Goal: Task Accomplishment & Management: Use online tool/utility

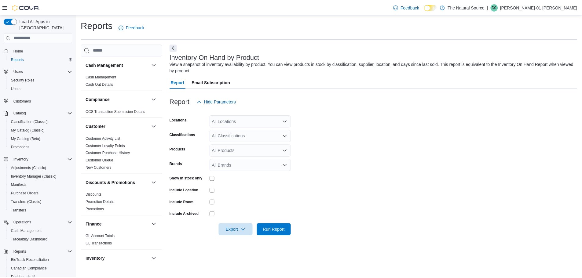
scroll to position [31, 0]
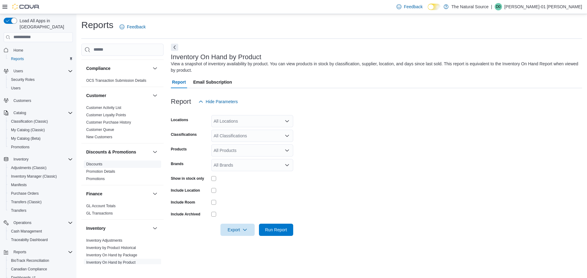
click at [133, 165] on span "Discounts" at bounding box center [122, 164] width 77 height 7
click at [127, 165] on span "Discounts" at bounding box center [122, 164] width 77 height 7
click at [286, 152] on icon "Open list of options" at bounding box center [287, 150] width 5 height 5
click at [257, 161] on span "Type 3 or more characters" at bounding box center [252, 161] width 75 height 6
click at [262, 162] on span "Type 3 or more characters" at bounding box center [246, 161] width 63 height 6
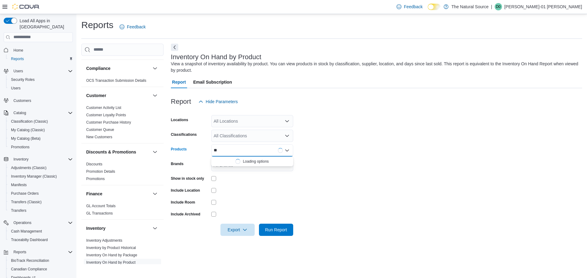
type input "*"
click at [307, 158] on form "Locations All Locations Classifications All Classifications Products All Produc…" at bounding box center [376, 172] width 411 height 128
click at [264, 165] on div "All Brands" at bounding box center [252, 165] width 82 height 12
type input "****"
click at [340, 211] on form "Locations All Locations Classifications All Classifications Products All Produc…" at bounding box center [376, 172] width 411 height 128
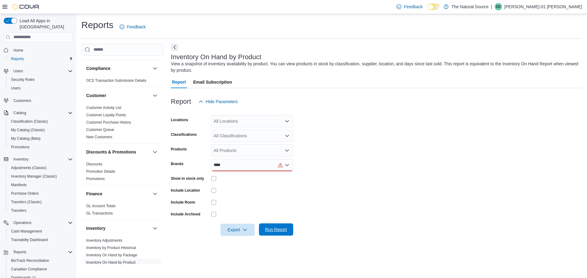
click at [274, 229] on span "Run Report" at bounding box center [276, 230] width 22 height 6
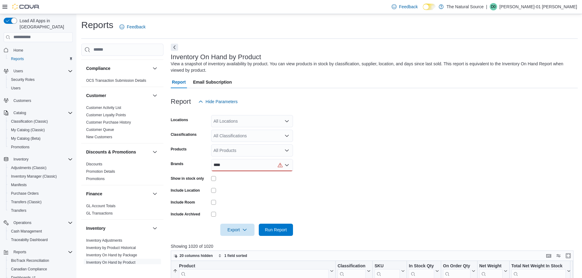
click at [286, 135] on icon "Open list of options" at bounding box center [287, 136] width 4 height 2
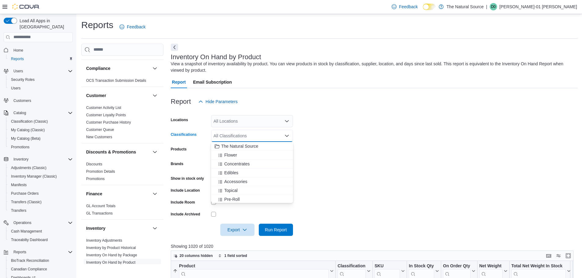
click at [339, 163] on form "Locations All Locations Classifications All Classifications Combo box. Selected…" at bounding box center [374, 172] width 407 height 128
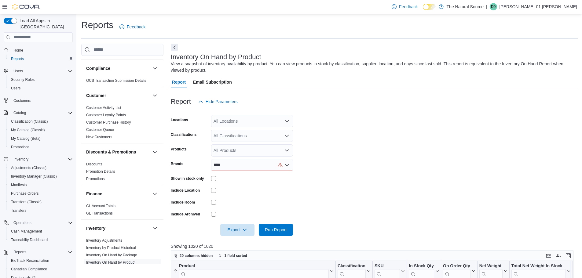
click at [287, 151] on icon "Open list of options" at bounding box center [287, 150] width 4 height 2
click at [345, 151] on form "Locations All Locations Classifications All Classifications Products All Produc…" at bounding box center [374, 172] width 407 height 128
click at [285, 122] on icon "Open list of options" at bounding box center [287, 121] width 5 height 5
click at [403, 156] on form "Locations All Locations Combo box. Selected. Combo box input. All Locations. Ty…" at bounding box center [374, 172] width 407 height 128
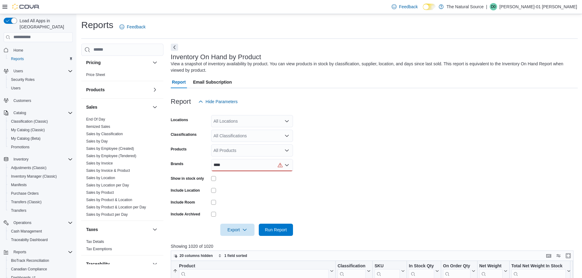
scroll to position [367, 0]
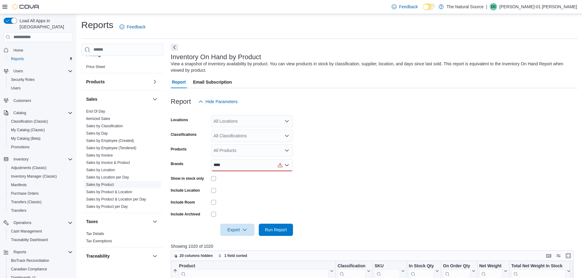
click at [134, 185] on span "Sales by Product" at bounding box center [122, 184] width 77 height 7
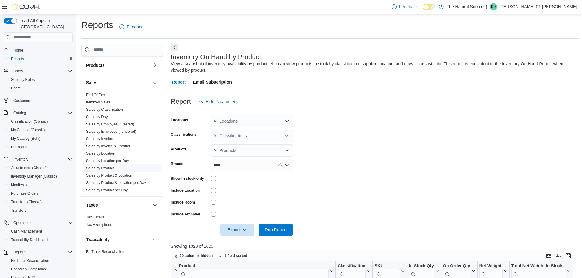
click at [108, 168] on link "Sales by Product" at bounding box center [100, 168] width 28 height 4
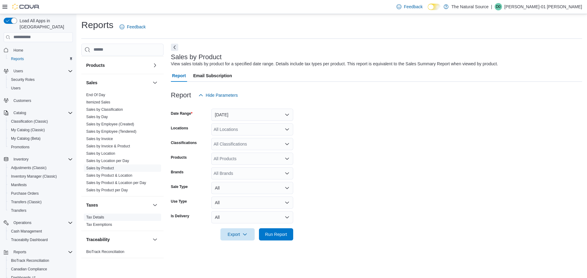
click at [101, 217] on link "Tax Details" at bounding box center [95, 217] width 18 height 4
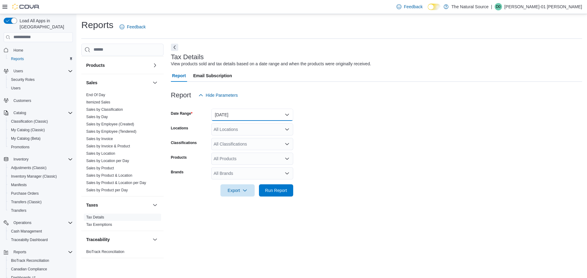
click at [281, 116] on button "Yesterday" at bounding box center [252, 115] width 82 height 12
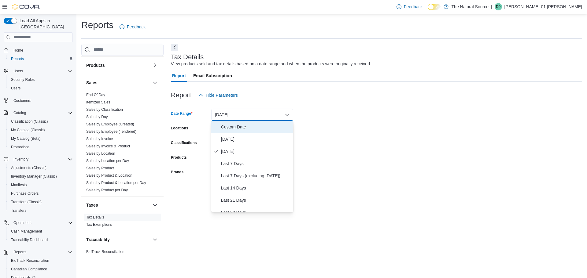
click at [238, 127] on span "Custom Date" at bounding box center [256, 126] width 70 height 7
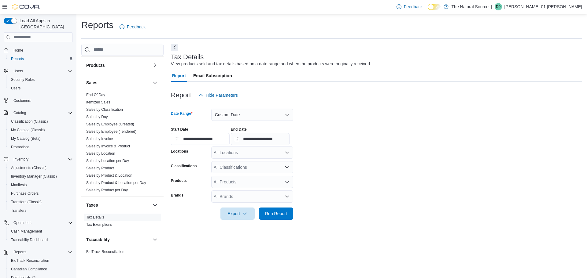
click at [199, 141] on input "**********" at bounding box center [200, 139] width 59 height 12
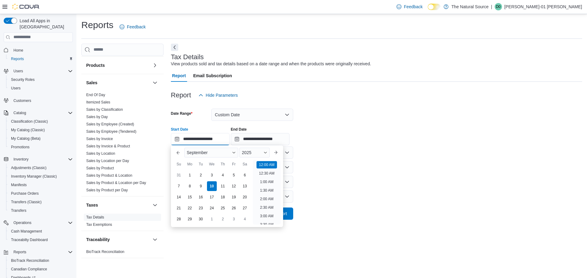
scroll to position [19, 0]
click at [175, 149] on button "Previous Month" at bounding box center [178, 153] width 10 height 10
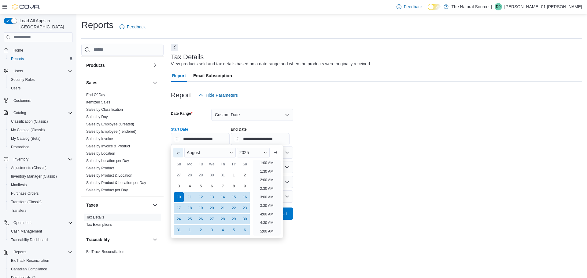
scroll to position [1, 0]
click at [281, 150] on button "Next month" at bounding box center [276, 153] width 10 height 10
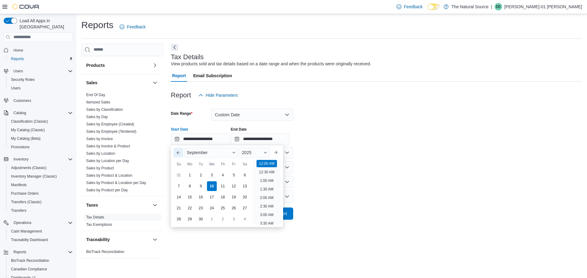
click at [179, 153] on button "Previous Month" at bounding box center [178, 153] width 10 height 10
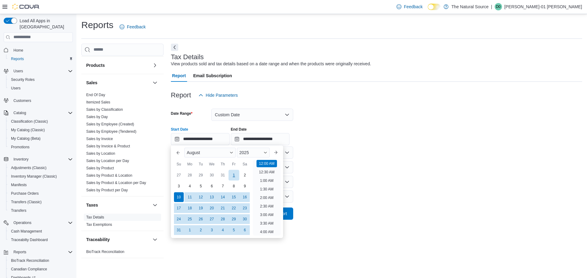
click at [235, 175] on div "1" at bounding box center [233, 175] width 11 height 11
type input "**********"
click at [274, 140] on input "**********" at bounding box center [260, 139] width 59 height 12
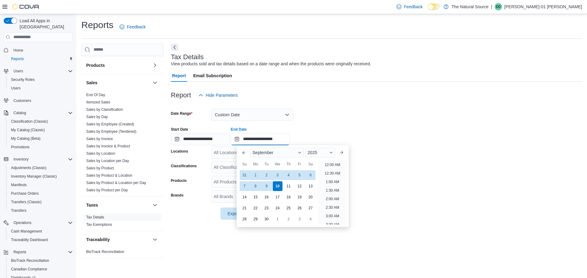
scroll to position [347, 0]
click at [244, 152] on button "Previous Month" at bounding box center [244, 153] width 10 height 10
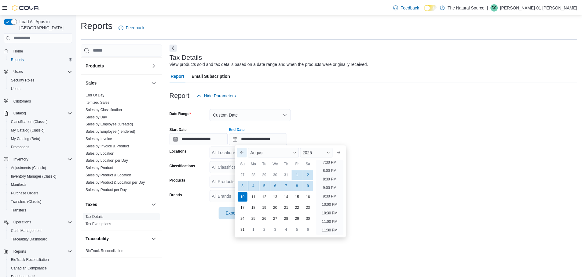
scroll to position [336, 0]
click at [242, 227] on div "31" at bounding box center [244, 230] width 11 height 11
type input "**********"
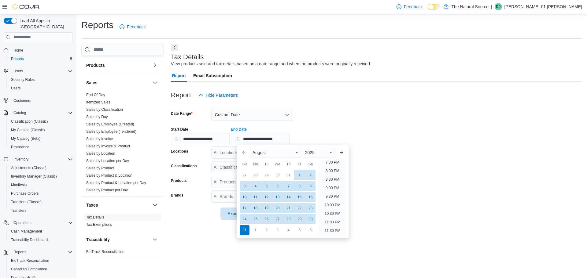
click at [456, 184] on form "**********" at bounding box center [376, 160] width 411 height 119
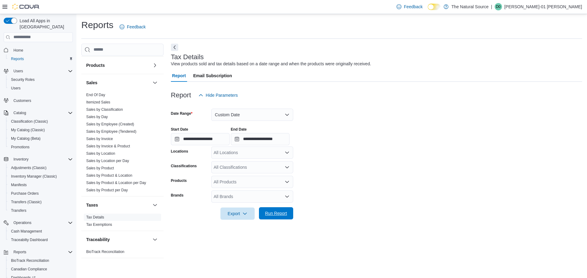
click at [280, 214] on span "Run Report" at bounding box center [276, 214] width 22 height 6
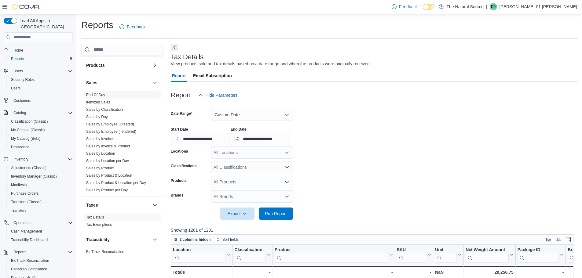
click at [107, 97] on span "End Of Day" at bounding box center [122, 94] width 77 height 7
click at [100, 93] on link "End Of Day" at bounding box center [95, 95] width 19 height 4
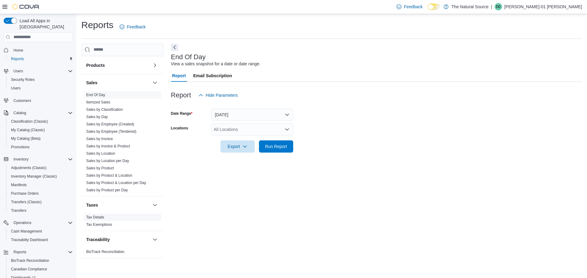
click at [101, 218] on link "Tax Details" at bounding box center [95, 217] width 18 height 4
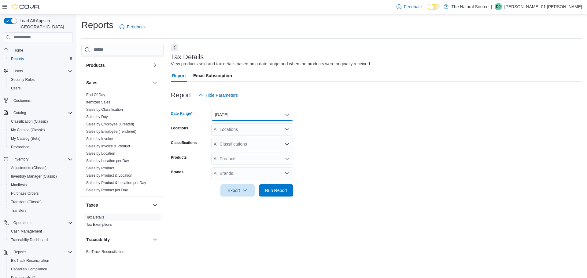
click at [282, 116] on button "Yesterday" at bounding box center [252, 115] width 82 height 12
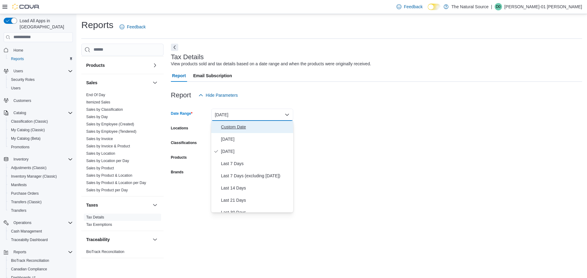
click at [235, 129] on span "Custom Date" at bounding box center [256, 126] width 70 height 7
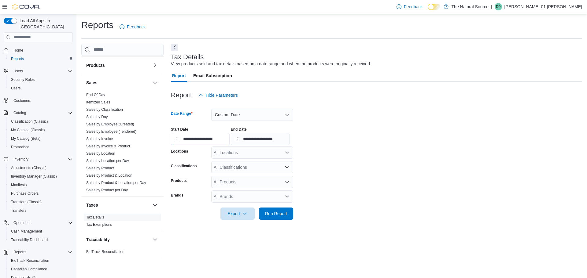
click at [196, 138] on input "**********" at bounding box center [200, 139] width 59 height 12
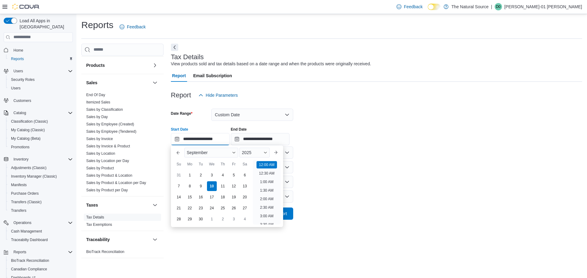
scroll to position [19, 0]
click at [177, 153] on button "Previous Month" at bounding box center [178, 153] width 10 height 10
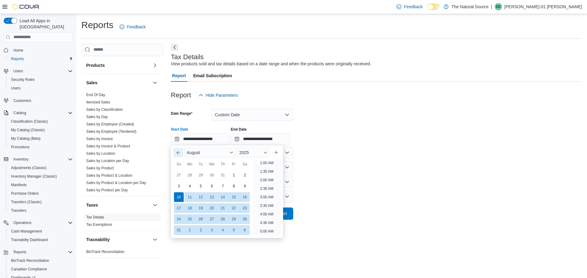
scroll to position [1, 0]
click at [233, 174] on div "1" at bounding box center [233, 175] width 11 height 11
type input "**********"
click at [261, 139] on input "**********" at bounding box center [260, 139] width 59 height 12
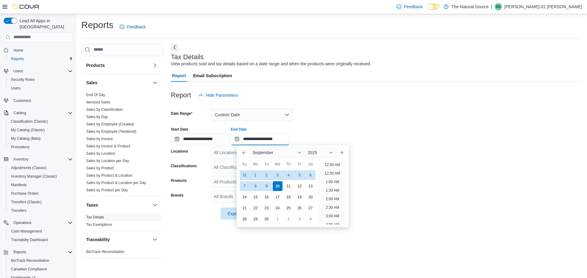
scroll to position [347, 0]
click at [242, 153] on button "Previous Month" at bounding box center [244, 153] width 10 height 10
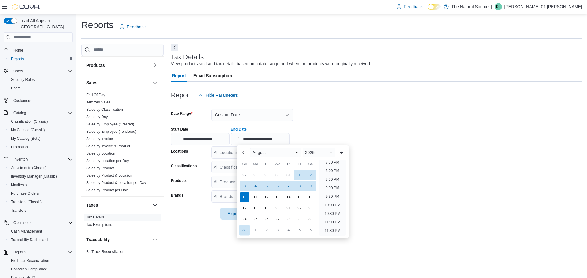
click at [242, 228] on div "31" at bounding box center [244, 230] width 11 height 11
type input "**********"
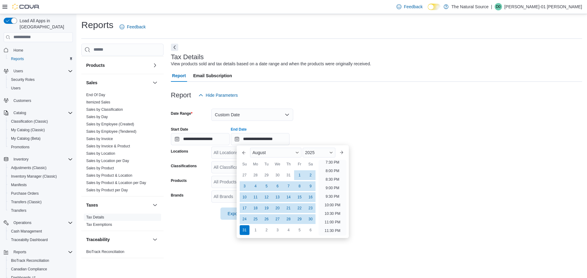
click at [461, 152] on form "**********" at bounding box center [376, 160] width 411 height 119
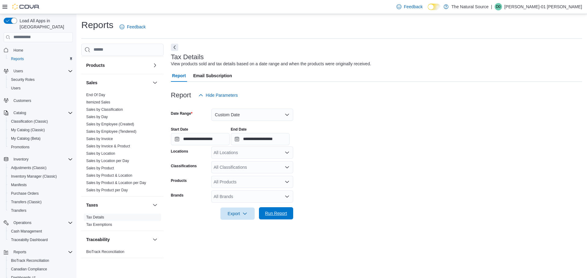
click at [283, 208] on div "Export Run Report" at bounding box center [232, 214] width 122 height 12
click at [273, 213] on span "Run Report" at bounding box center [276, 214] width 22 height 6
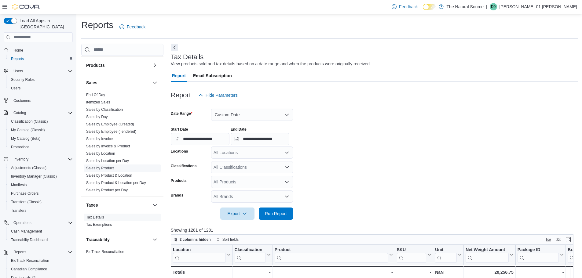
click at [118, 168] on span "Sales by Product" at bounding box center [122, 168] width 77 height 7
click at [106, 168] on link "Sales by Product" at bounding box center [100, 168] width 28 height 4
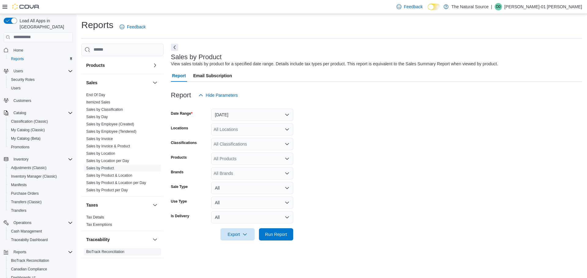
click at [110, 253] on link "BioTrack Reconciliation" at bounding box center [105, 252] width 38 height 4
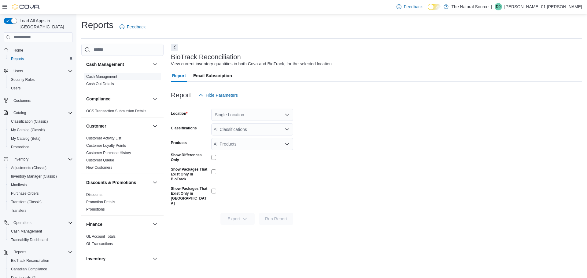
click at [119, 75] on span "Cash Management" at bounding box center [122, 76] width 77 height 7
click at [112, 76] on link "Cash Management" at bounding box center [101, 77] width 31 height 4
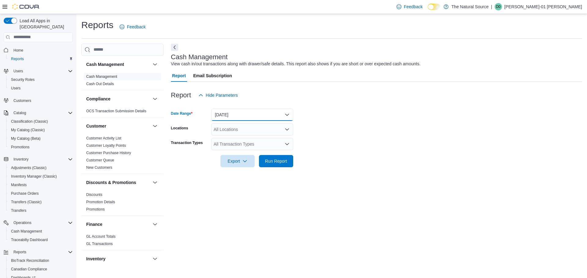
click at [259, 116] on button "Today" at bounding box center [252, 115] width 82 height 12
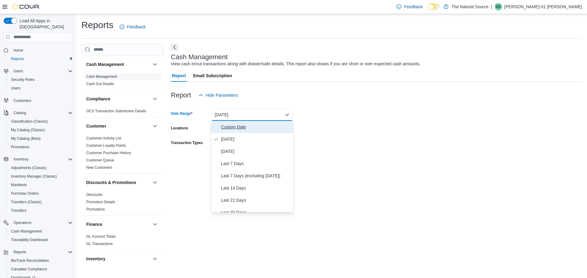
click at [239, 129] on span "Custom Date" at bounding box center [256, 126] width 70 height 7
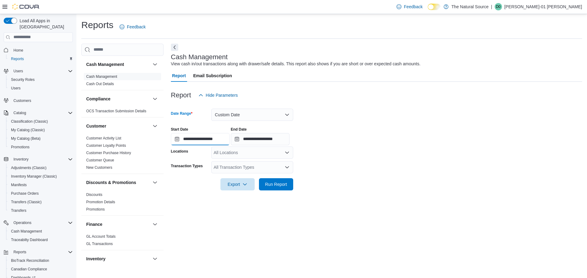
click at [186, 139] on input "**********" at bounding box center [200, 139] width 59 height 12
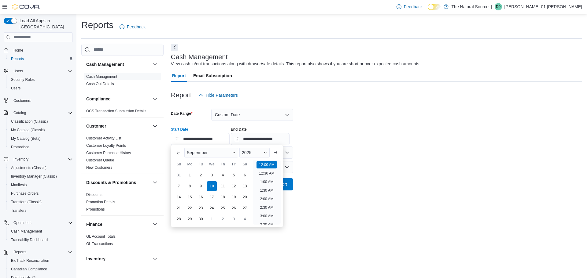
scroll to position [19, 0]
click at [177, 154] on button "Previous Month" at bounding box center [178, 153] width 10 height 10
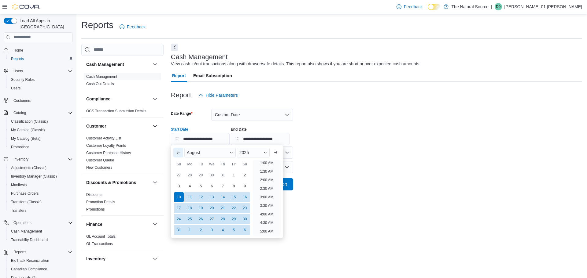
scroll to position [1, 0]
click at [233, 174] on div "1" at bounding box center [233, 175] width 11 height 11
type input "**********"
click at [261, 141] on input "**********" at bounding box center [260, 139] width 59 height 12
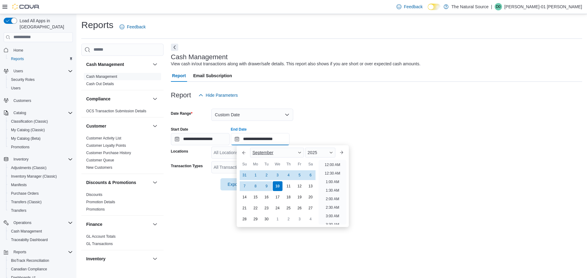
scroll to position [347, 0]
click at [245, 155] on button "Previous Month" at bounding box center [244, 153] width 10 height 10
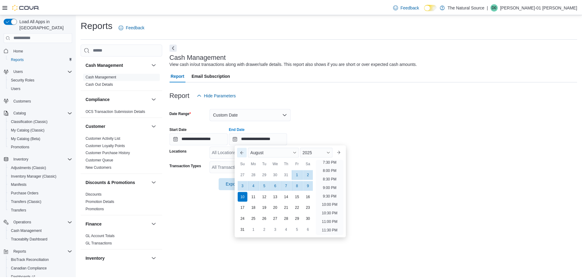
scroll to position [336, 0]
click at [244, 230] on div "31" at bounding box center [244, 230] width 11 height 11
type input "**********"
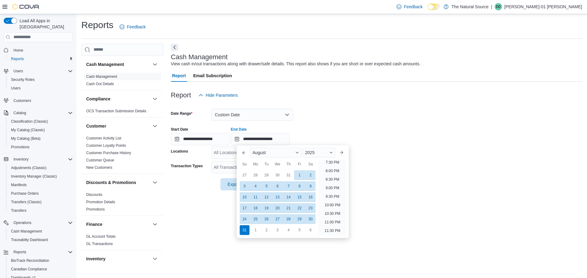
click at [207, 219] on div "**********" at bounding box center [376, 154] width 411 height 221
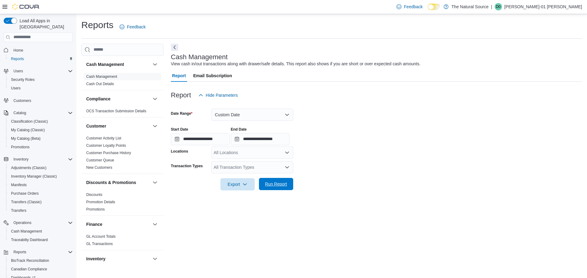
click at [278, 183] on span "Run Report" at bounding box center [276, 184] width 22 height 6
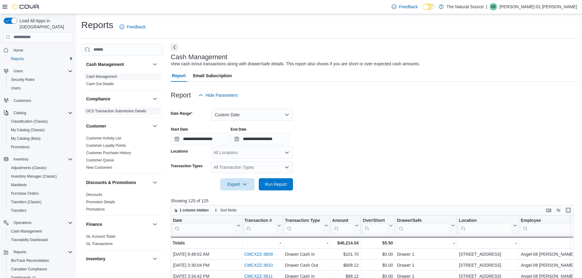
click at [111, 111] on link "OCS Transaction Submission Details" at bounding box center [116, 111] width 60 height 4
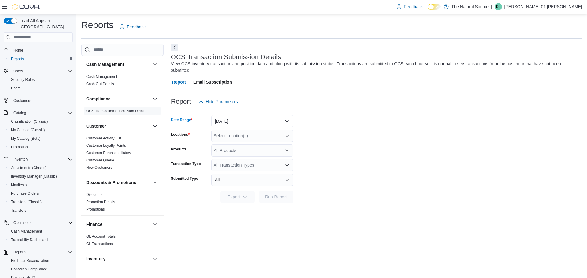
click at [244, 117] on button "Yesterday" at bounding box center [252, 121] width 82 height 12
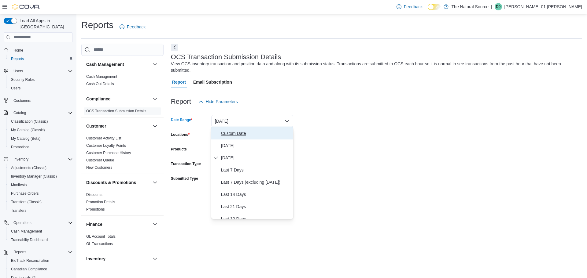
click at [242, 132] on span "Custom Date" at bounding box center [256, 133] width 70 height 7
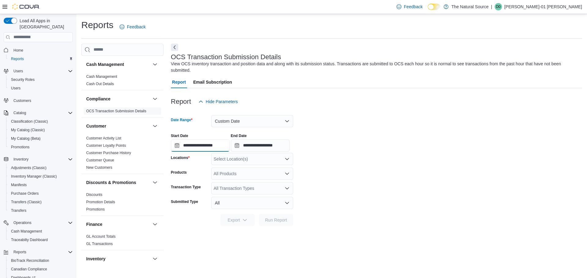
click at [188, 144] on input "**********" at bounding box center [200, 146] width 59 height 12
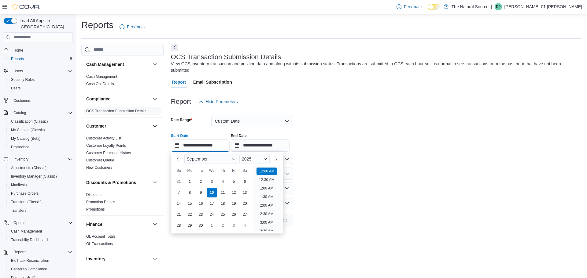
scroll to position [19, 0]
click at [176, 157] on button "Previous Month" at bounding box center [178, 159] width 10 height 10
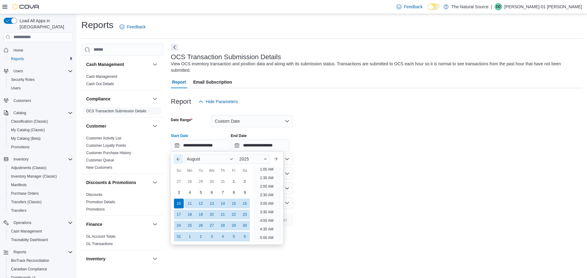
scroll to position [1, 0]
click at [238, 184] on div "1" at bounding box center [233, 181] width 11 height 11
type input "**********"
click at [260, 144] on input "**********" at bounding box center [260, 146] width 59 height 12
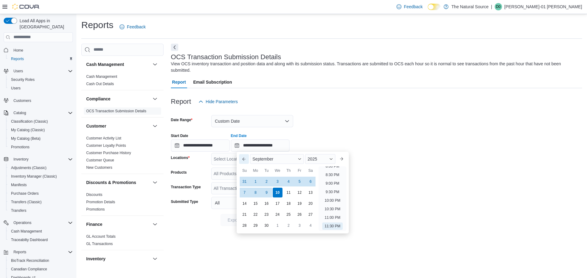
click at [244, 160] on button "Previous Month" at bounding box center [244, 159] width 10 height 10
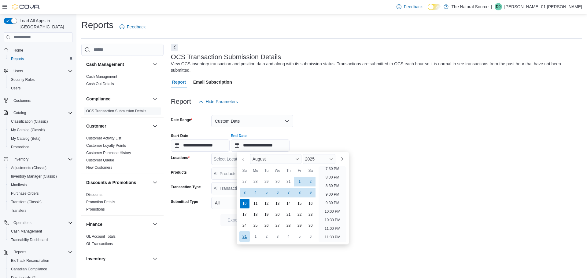
click at [244, 236] on div "31" at bounding box center [244, 236] width 11 height 11
type input "**********"
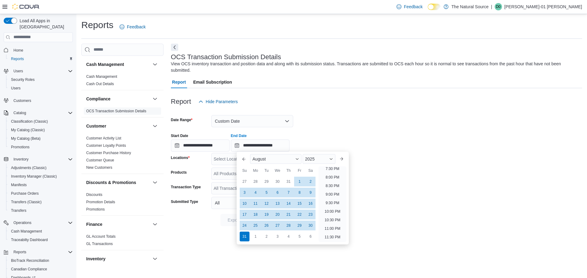
click at [424, 171] on form "**********" at bounding box center [376, 167] width 411 height 119
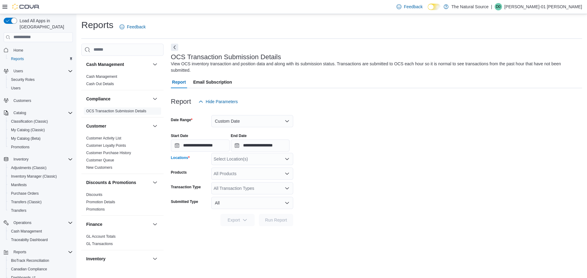
click at [286, 162] on div "Select Location(s)" at bounding box center [252, 159] width 82 height 12
click at [266, 179] on span "2829 San Mateo Blvd NE" at bounding box center [245, 178] width 42 height 6
click at [274, 218] on span "Run Report" at bounding box center [276, 220] width 22 height 6
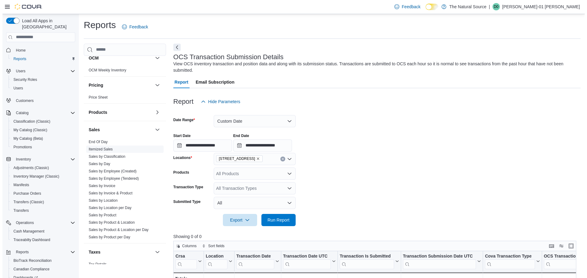
scroll to position [367, 0]
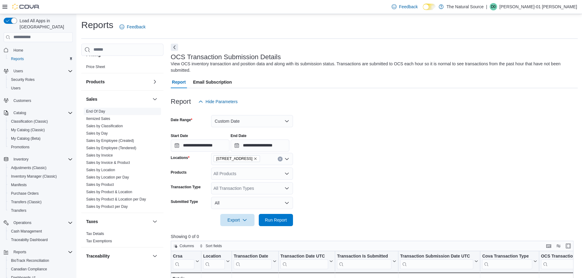
click at [116, 111] on span "End Of Day" at bounding box center [122, 111] width 77 height 7
click at [93, 111] on link "End Of Day" at bounding box center [95, 111] width 19 height 4
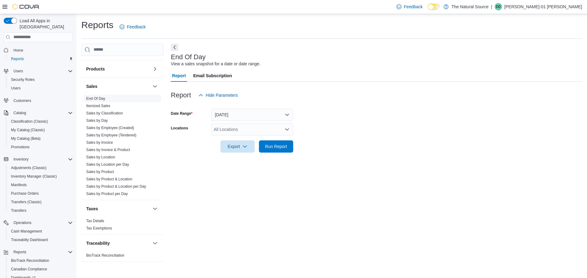
scroll to position [383, 0]
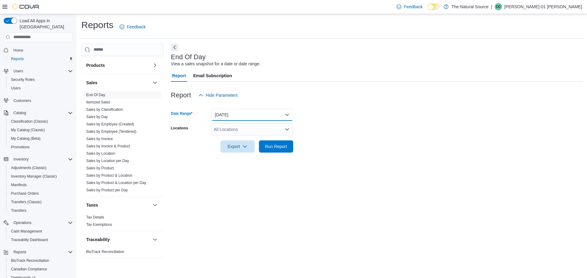
click at [246, 111] on button "Today" at bounding box center [252, 115] width 82 height 12
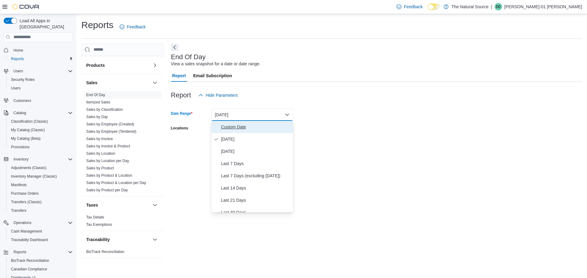
click at [237, 130] on span "Custom Date" at bounding box center [256, 126] width 70 height 7
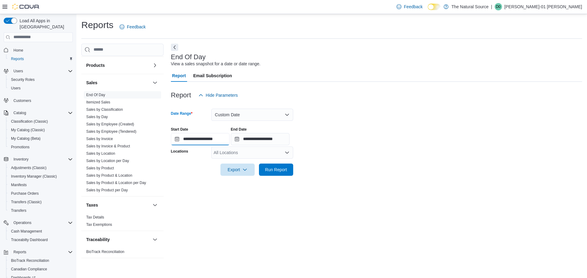
click at [185, 139] on input "**********" at bounding box center [200, 139] width 59 height 12
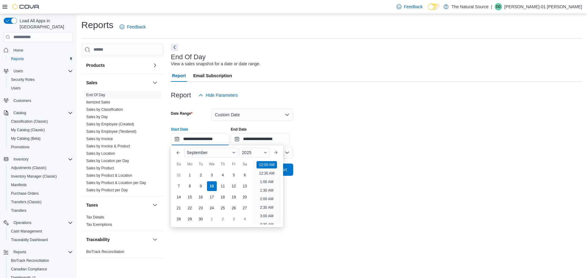
scroll to position [19, 0]
click at [176, 152] on button "Previous Month" at bounding box center [178, 153] width 10 height 10
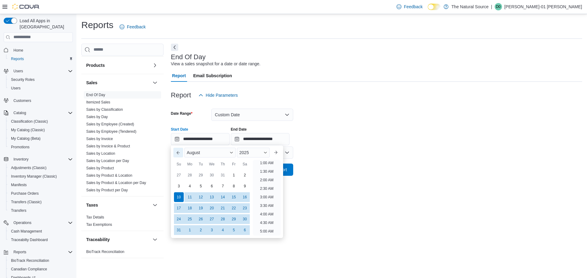
scroll to position [1, 0]
click at [235, 179] on div "1" at bounding box center [233, 175] width 11 height 11
type input "**********"
click at [253, 137] on input "**********" at bounding box center [260, 139] width 59 height 12
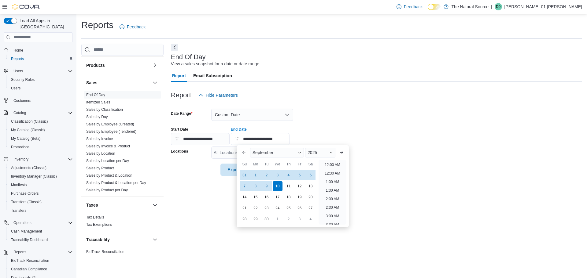
scroll to position [347, 0]
click at [243, 154] on button "Previous Month" at bounding box center [244, 153] width 10 height 10
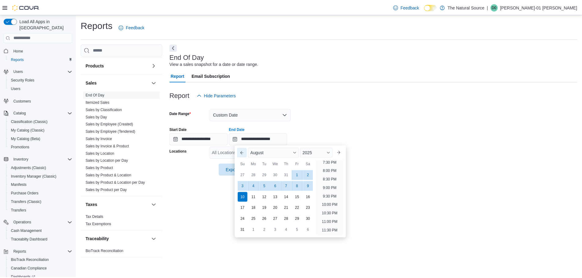
scroll to position [336, 0]
click at [244, 230] on div "31" at bounding box center [244, 230] width 11 height 11
type input "**********"
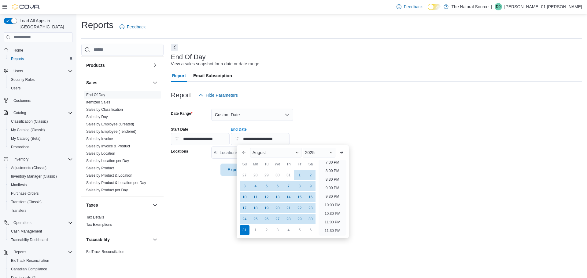
click at [187, 200] on div "**********" at bounding box center [376, 154] width 411 height 221
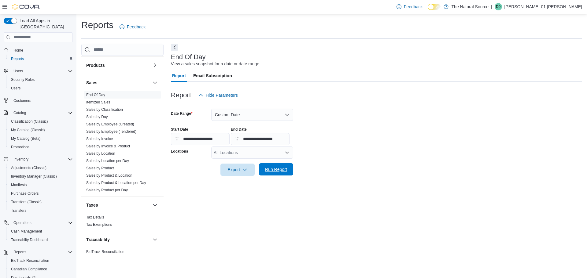
click at [277, 173] on span "Run Report" at bounding box center [276, 169] width 27 height 12
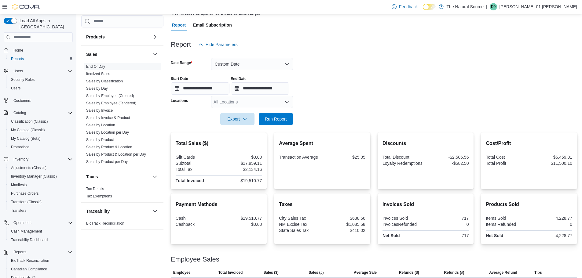
scroll to position [61, 0]
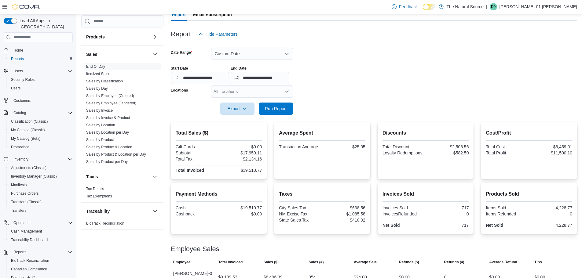
click at [226, 179] on div "Total Sales ($) Gift Cards $0.00 Subtotal $17,959.11 Total Tax $2,134.16 Total …" at bounding box center [374, 234] width 406 height 225
click at [103, 196] on link "Tax Exemptions" at bounding box center [99, 196] width 26 height 4
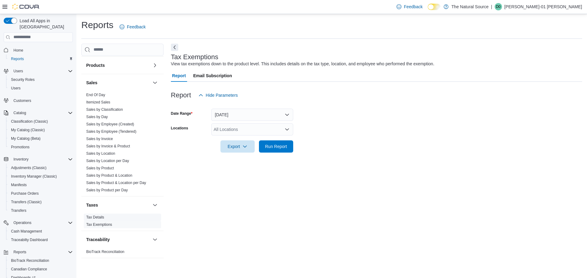
click at [95, 217] on link "Tax Details" at bounding box center [95, 217] width 18 height 4
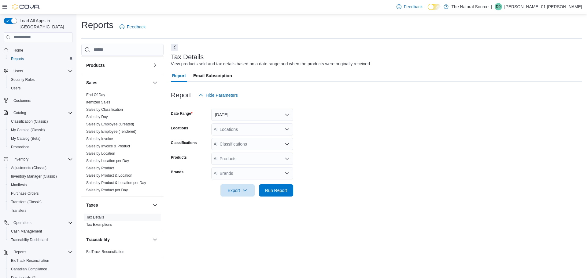
click at [286, 144] on icon "Open list of options" at bounding box center [287, 144] width 4 height 2
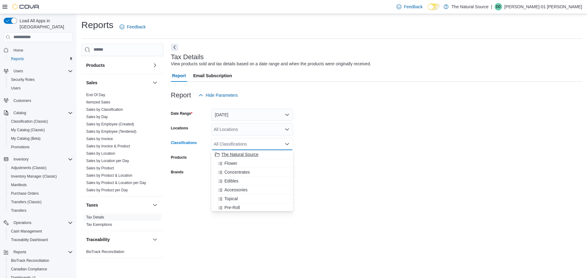
click at [252, 154] on span "The Natural Source" at bounding box center [239, 155] width 37 height 6
click at [252, 143] on icon "Remove The Natural Source from selection in this group" at bounding box center [251, 144] width 4 height 4
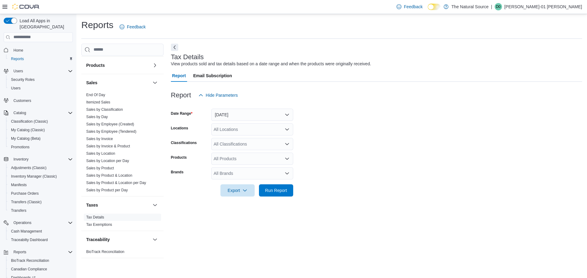
click at [368, 133] on form "Date Range Yesterday Locations All Locations Classifications All Classification…" at bounding box center [376, 148] width 411 height 95
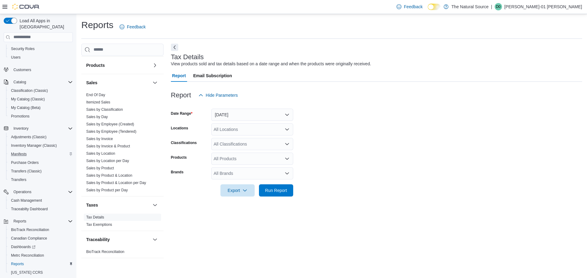
scroll to position [46, 0]
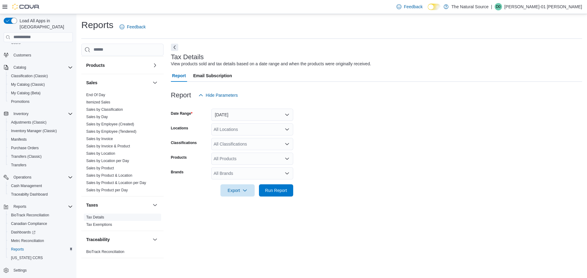
click at [98, 219] on link "Tax Details" at bounding box center [95, 217] width 18 height 4
click at [287, 114] on button "Yesterday" at bounding box center [252, 115] width 82 height 12
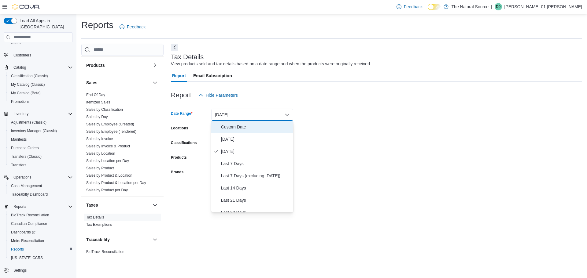
click at [231, 129] on span "Custom Date" at bounding box center [256, 126] width 70 height 7
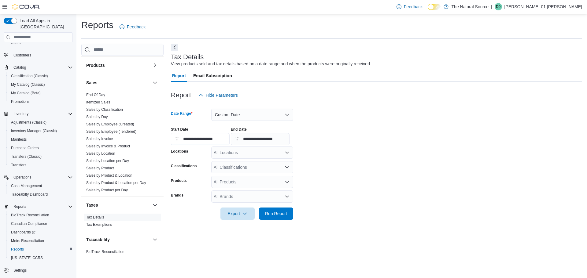
click at [193, 138] on input "**********" at bounding box center [200, 139] width 59 height 12
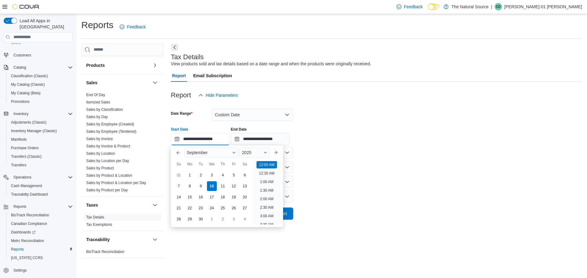
scroll to position [19, 0]
click at [181, 154] on button "Previous Month" at bounding box center [178, 153] width 10 height 10
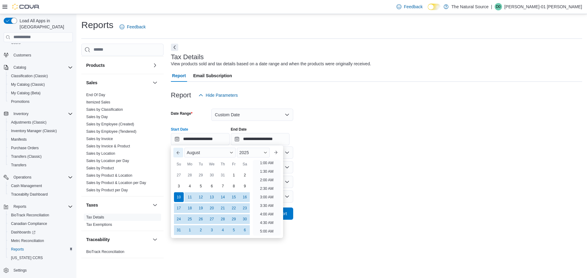
scroll to position [1, 0]
click at [231, 177] on div "1" at bounding box center [233, 175] width 11 height 11
type input "**********"
click at [257, 140] on input "**********" at bounding box center [260, 139] width 59 height 12
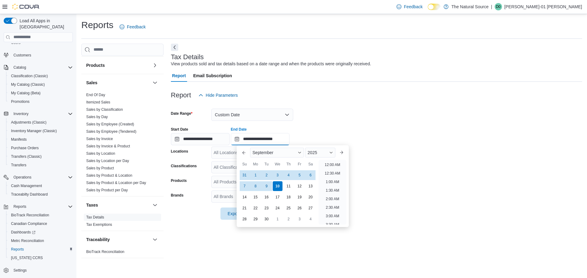
scroll to position [347, 0]
click at [242, 156] on button "Previous Month" at bounding box center [244, 153] width 10 height 10
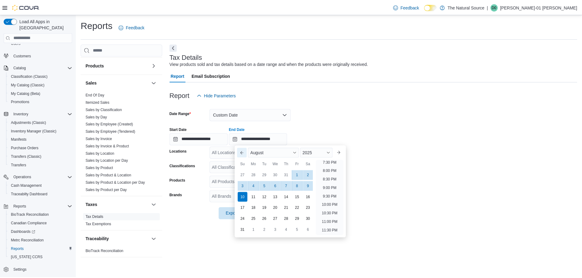
scroll to position [336, 0]
click at [244, 231] on div "31" at bounding box center [244, 230] width 11 height 11
type input "**********"
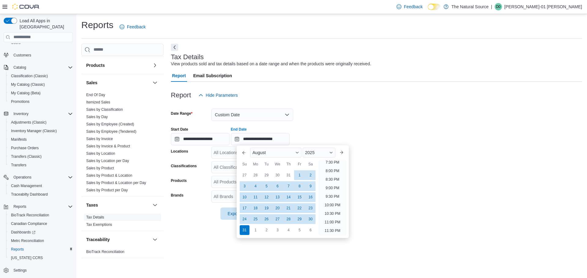
click at [412, 220] on div at bounding box center [376, 223] width 411 height 7
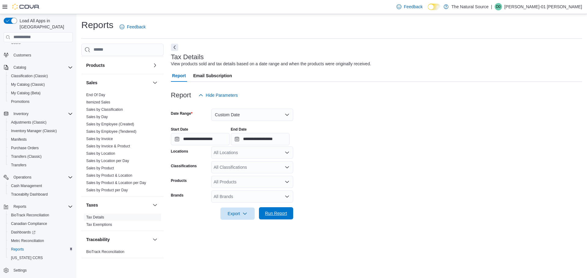
click at [275, 215] on span "Run Report" at bounding box center [276, 214] width 22 height 6
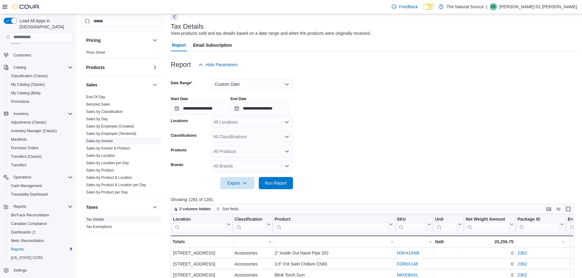
scroll to position [322, 0]
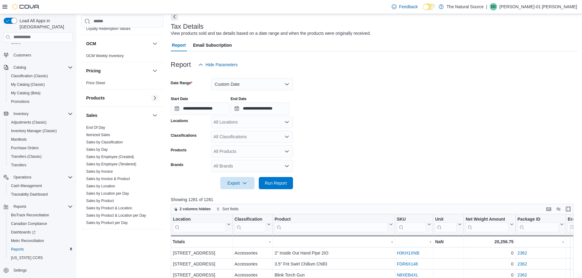
click at [151, 97] on button "button" at bounding box center [154, 97] width 7 height 7
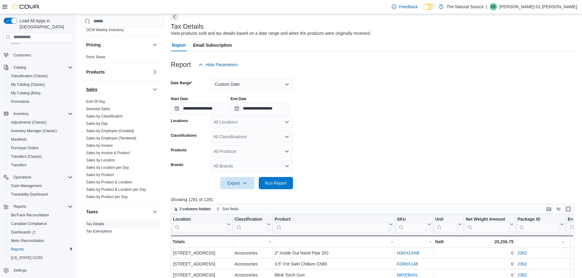
scroll to position [353, 0]
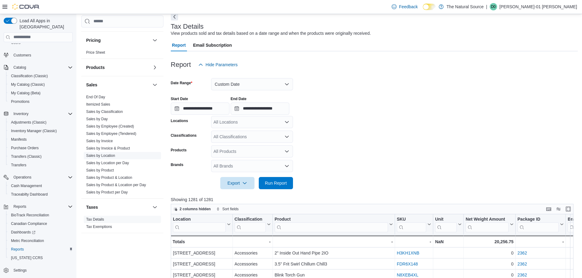
click at [111, 156] on link "Sales by Location" at bounding box center [100, 156] width 29 height 4
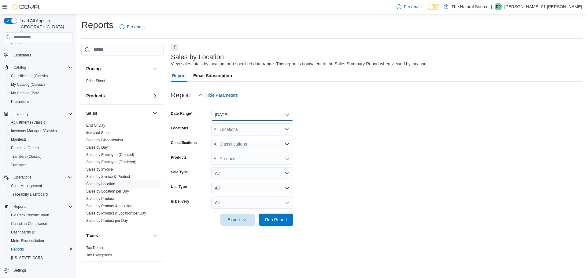
click at [286, 115] on button "Yesterday" at bounding box center [252, 115] width 82 height 12
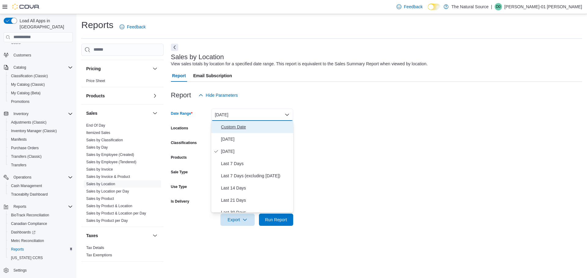
click at [243, 126] on span "Custom Date" at bounding box center [256, 126] width 70 height 7
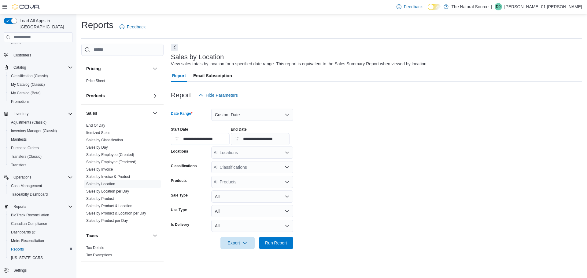
click at [201, 141] on input "**********" at bounding box center [200, 139] width 59 height 12
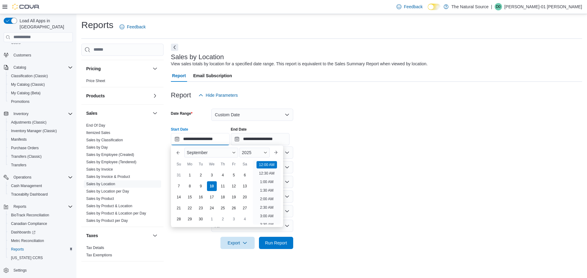
scroll to position [19, 0]
click at [179, 155] on button "Previous Month" at bounding box center [178, 153] width 10 height 10
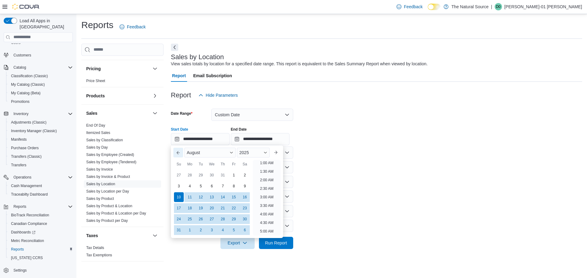
scroll to position [1, 0]
click at [236, 176] on div "1" at bounding box center [233, 175] width 11 height 11
type input "**********"
click at [318, 149] on form "**********" at bounding box center [376, 175] width 411 height 148
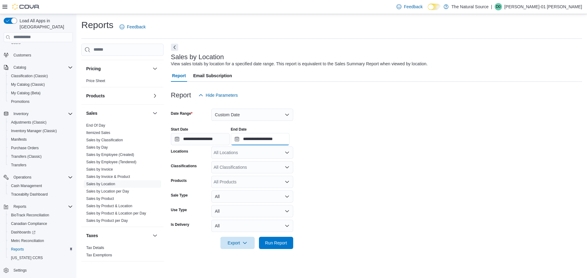
click at [281, 143] on input "**********" at bounding box center [260, 139] width 59 height 12
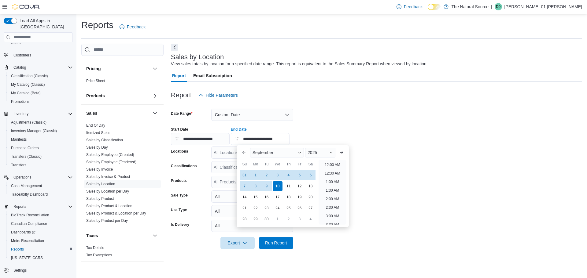
scroll to position [347, 0]
click at [241, 154] on button "Previous Month" at bounding box center [244, 153] width 10 height 10
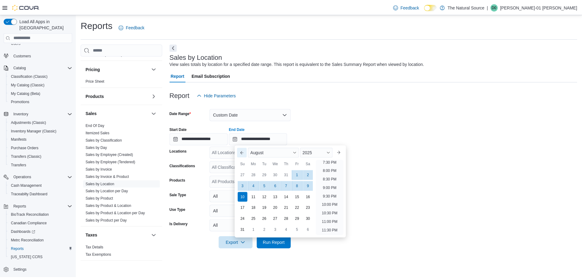
scroll to position [336, 0]
click at [244, 230] on div "31" at bounding box center [244, 230] width 11 height 11
type input "**********"
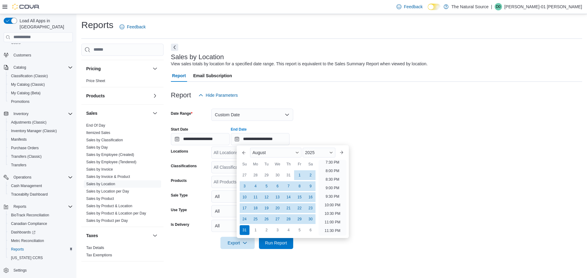
click at [386, 221] on form "**********" at bounding box center [376, 175] width 411 height 148
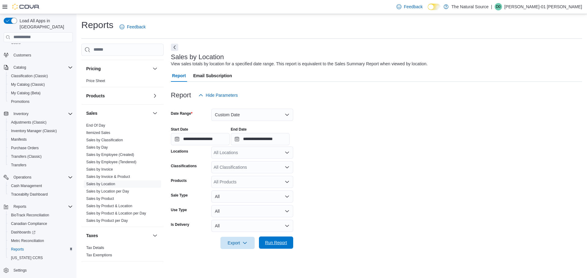
click at [287, 237] on span "Run Report" at bounding box center [276, 243] width 27 height 12
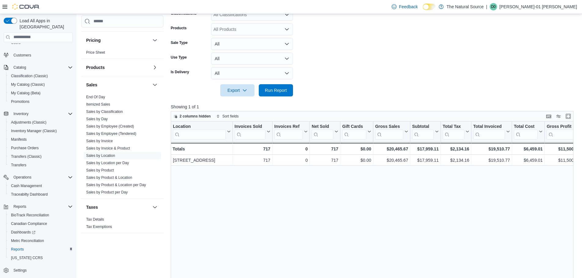
scroll to position [183, 0]
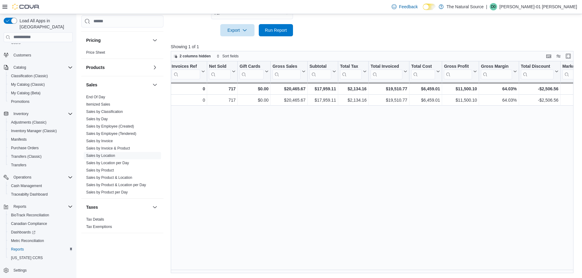
scroll to position [0, 114]
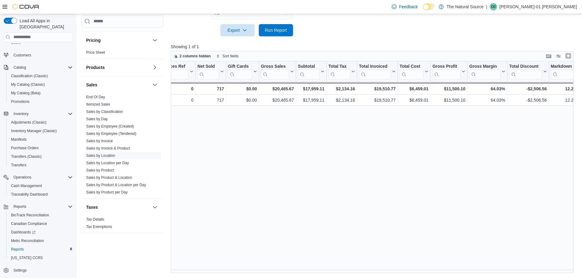
click at [572, 55] on button "Enter fullscreen" at bounding box center [568, 55] width 7 height 7
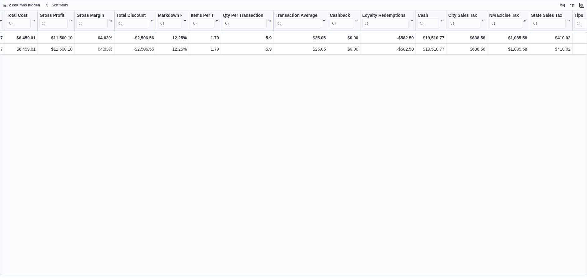
scroll to position [0, 353]
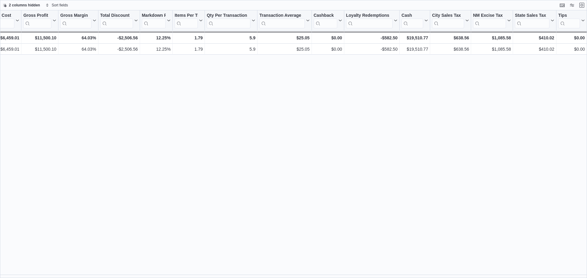
drag, startPoint x: 395, startPoint y: 256, endPoint x: 395, endPoint y: 265, distance: 8.6
click at [395, 256] on div "Location Click to view column header actions Invoices Sold Click to view column…" at bounding box center [293, 144] width 587 height 268
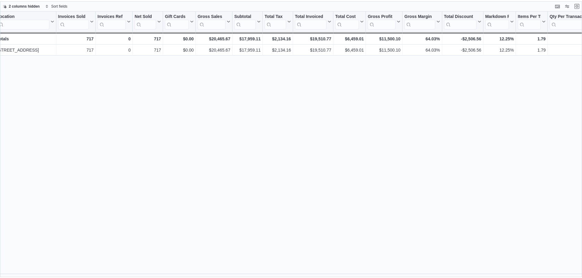
scroll to position [0, 0]
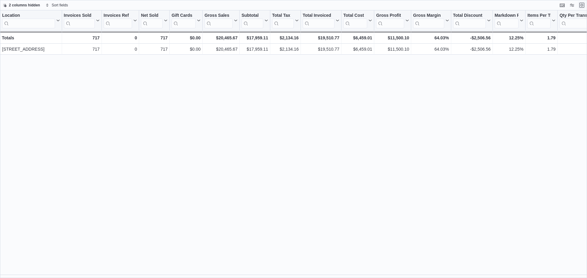
click at [582, 3] on button "Exit fullscreen" at bounding box center [581, 5] width 7 height 7
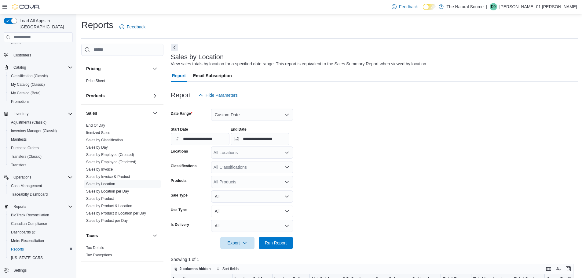
click at [283, 212] on button "All" at bounding box center [252, 211] width 82 height 12
click at [248, 237] on span "Recreational" at bounding box center [256, 235] width 70 height 7
click at [277, 244] on span "Run Report" at bounding box center [276, 243] width 22 height 6
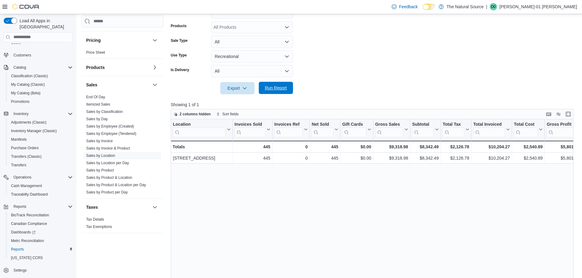
scroll to position [183, 0]
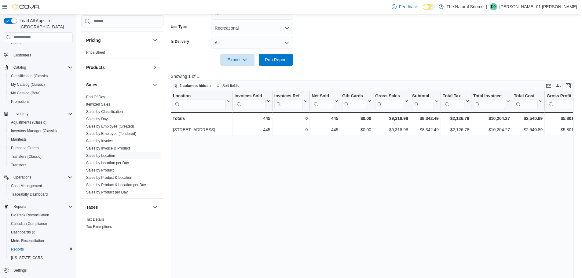
click at [286, 27] on button "Recreational" at bounding box center [252, 28] width 82 height 12
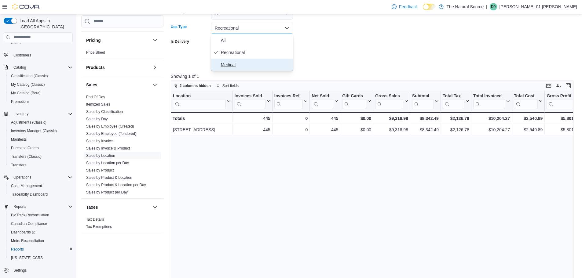
click at [231, 64] on span "Medical" at bounding box center [256, 64] width 70 height 7
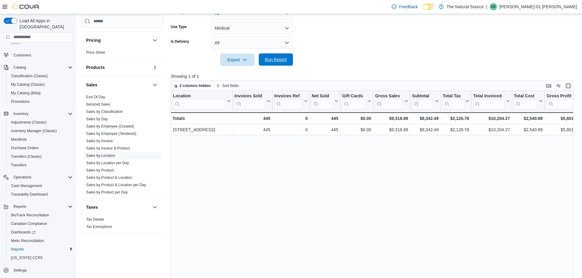
click at [277, 58] on span "Run Report" at bounding box center [276, 60] width 22 height 6
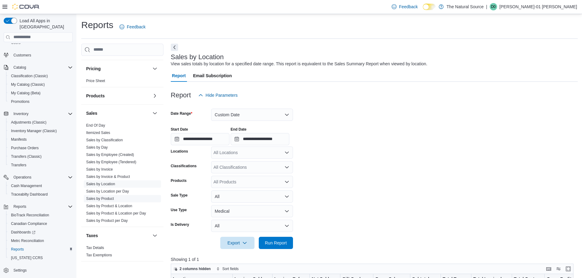
click at [104, 198] on link "Sales by Product" at bounding box center [100, 199] width 28 height 4
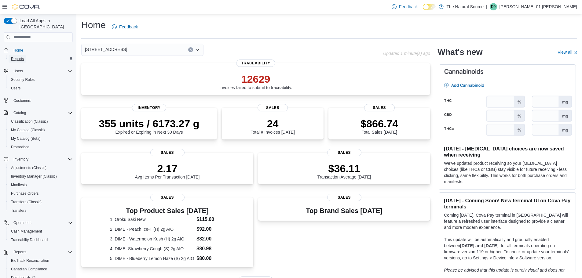
click at [18, 57] on span "Reports" at bounding box center [17, 59] width 13 height 5
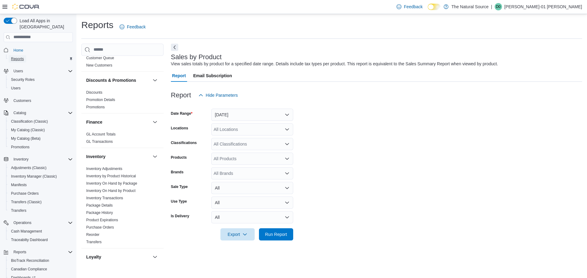
scroll to position [122, 0]
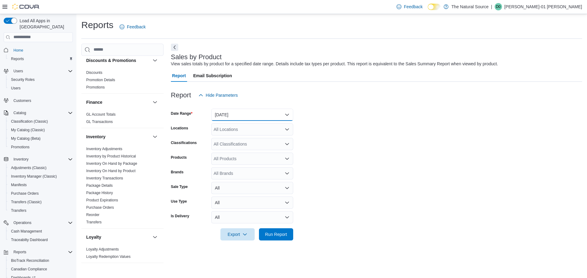
click at [251, 116] on button "[DATE]" at bounding box center [252, 115] width 82 height 12
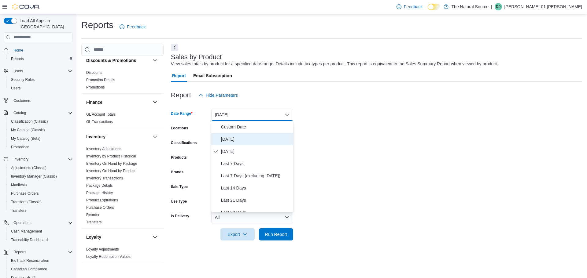
click at [230, 139] on span "[DATE]" at bounding box center [256, 139] width 70 height 7
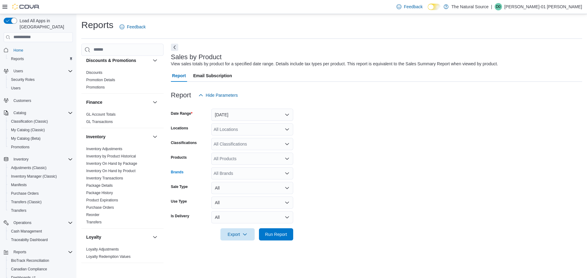
click at [286, 173] on icon "Open list of options" at bounding box center [287, 173] width 4 height 2
type input "****"
click at [318, 176] on form "Date Range Today Locations All Locations Classifications All Classifications Pr…" at bounding box center [376, 170] width 411 height 139
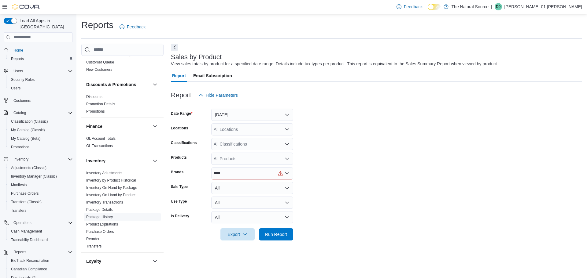
scroll to position [92, 0]
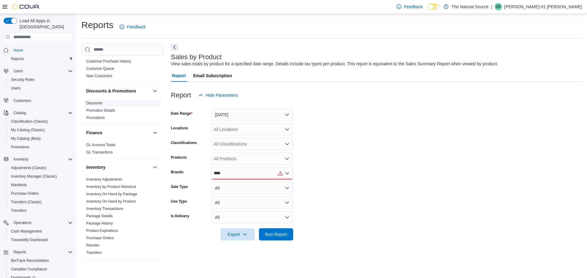
click at [92, 104] on link "Discounts" at bounding box center [94, 103] width 16 height 4
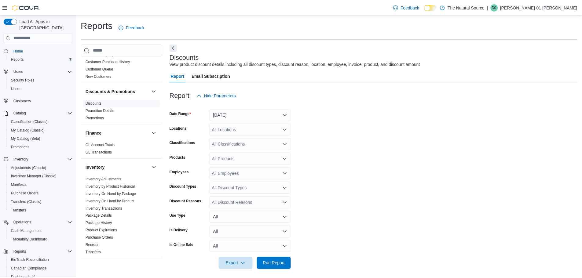
scroll to position [4, 0]
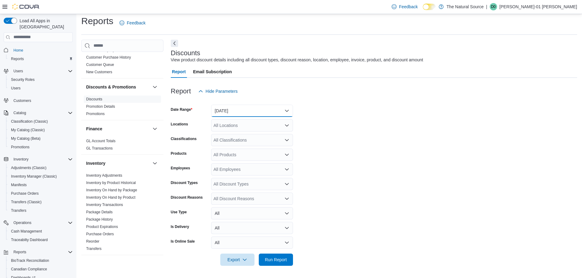
click at [271, 111] on button "Yesterday" at bounding box center [252, 111] width 82 height 12
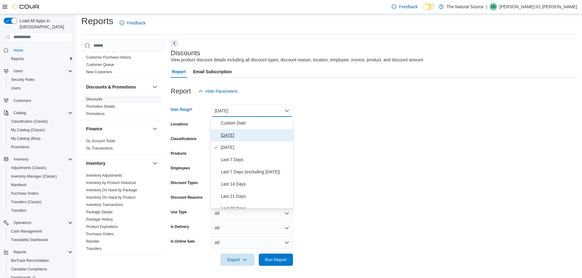
click at [223, 135] on span "Today" at bounding box center [256, 135] width 70 height 7
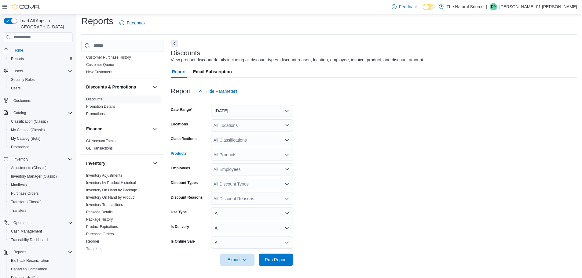
click at [287, 157] on icon "Open list of options" at bounding box center [287, 154] width 5 height 5
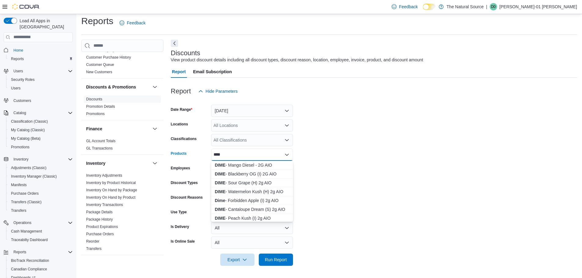
type input "****"
click at [341, 152] on form "Date Range Today Locations All Locations Classifications All Classifications Pr…" at bounding box center [374, 181] width 406 height 169
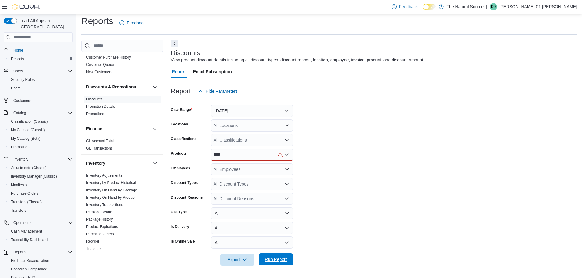
click at [274, 259] on span "Run Report" at bounding box center [276, 260] width 22 height 6
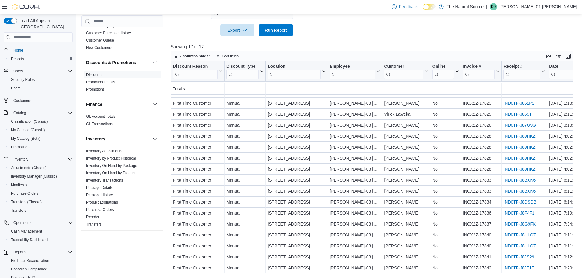
scroll to position [11, 0]
click at [572, 56] on button "Enter fullscreen" at bounding box center [568, 55] width 7 height 7
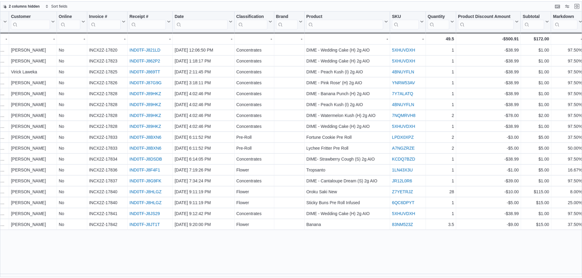
scroll to position [0, 205]
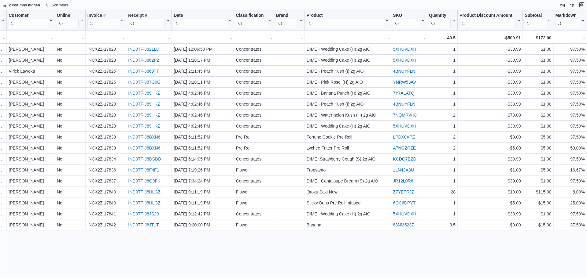
click at [582, 5] on button "Exit fullscreen" at bounding box center [581, 4] width 7 height 7
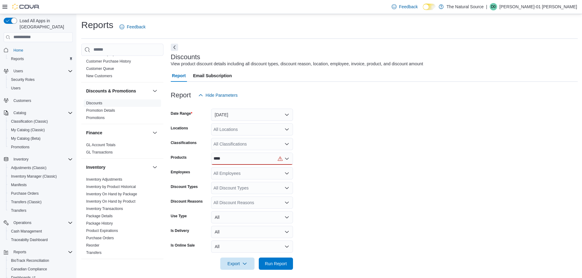
click at [288, 143] on icon "Open list of options" at bounding box center [287, 144] width 5 height 5
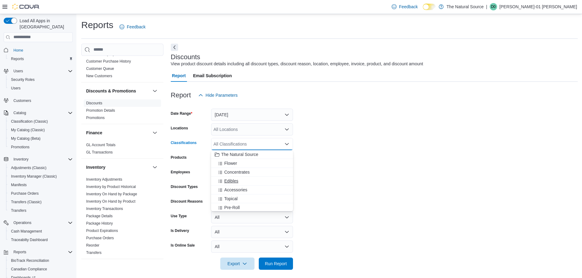
click at [239, 180] on div "Edibles" at bounding box center [252, 181] width 75 height 6
click at [243, 171] on span "Concentrates" at bounding box center [236, 172] width 25 height 6
click at [266, 143] on icon "Remove Edibles from selection in this group" at bounding box center [266, 144] width 4 height 4
click at [375, 143] on form "Date Range Today Locations All Locations Classifications Concentrates Combo box…" at bounding box center [374, 185] width 407 height 169
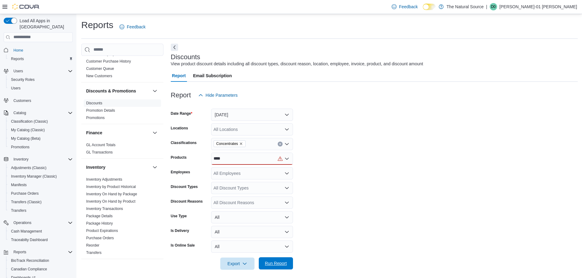
click at [277, 262] on span "Run Report" at bounding box center [276, 264] width 22 height 6
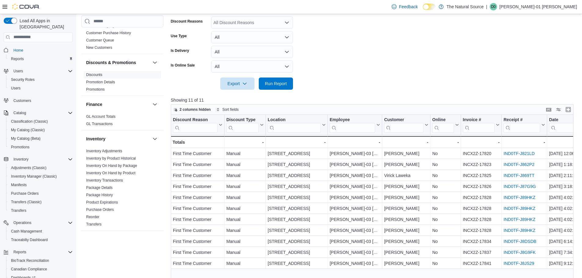
scroll to position [183, 0]
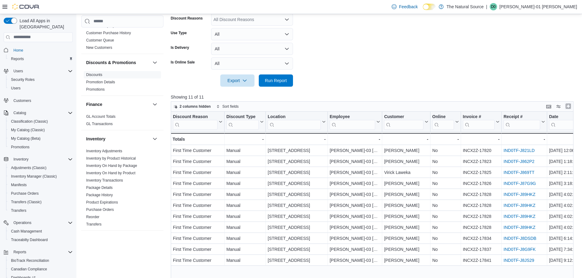
click at [572, 105] on button "Enter fullscreen" at bounding box center [568, 106] width 7 height 7
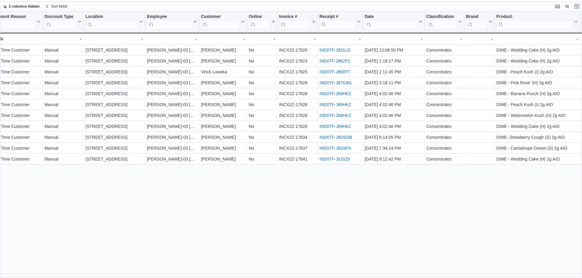
scroll to position [0, 0]
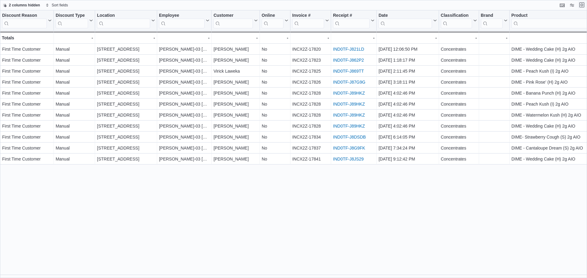
click at [583, 5] on button "Exit fullscreen" at bounding box center [581, 4] width 7 height 7
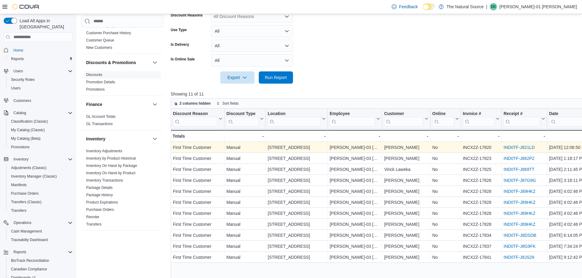
scroll to position [234, 0]
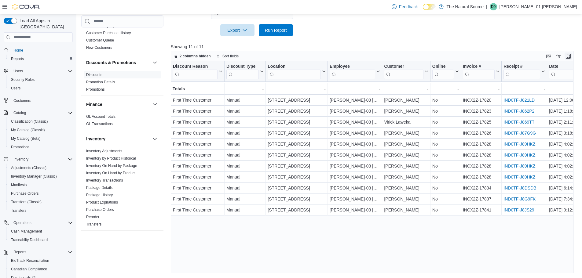
click at [565, 53] on button "Enter fullscreen" at bounding box center [568, 56] width 7 height 7
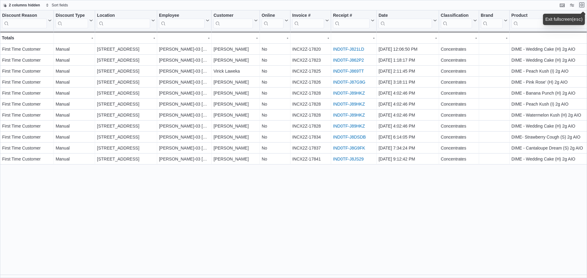
click at [580, 7] on button "Exit fullscreen" at bounding box center [581, 4] width 7 height 7
click at [582, 4] on div "Feedback Dark Mode The Natural Source | D0 Dolores-01 Gutierrez" at bounding box center [293, 7] width 587 height 14
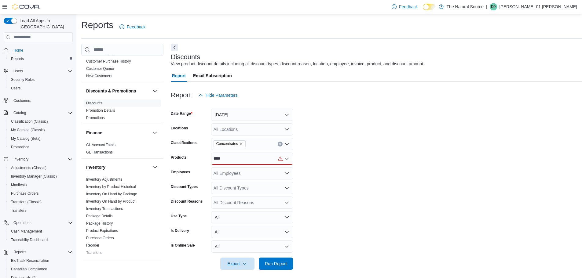
scroll to position [61, 0]
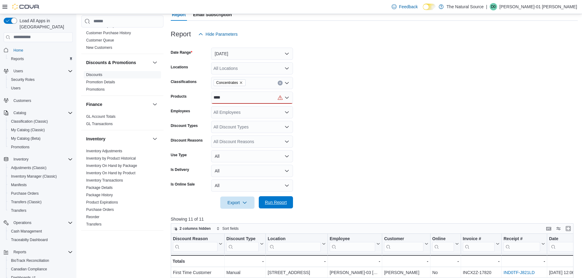
click at [278, 200] on span "Run Report" at bounding box center [276, 203] width 22 height 6
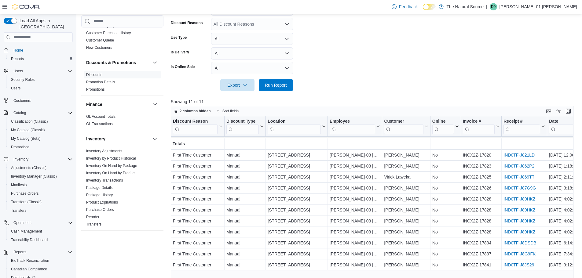
scroll to position [183, 0]
